Goal: Unclear: Browse casually

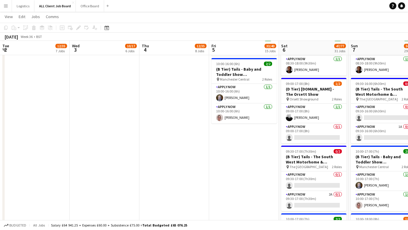
scroll to position [0, 178]
